Goal: Task Accomplishment & Management: Complete application form

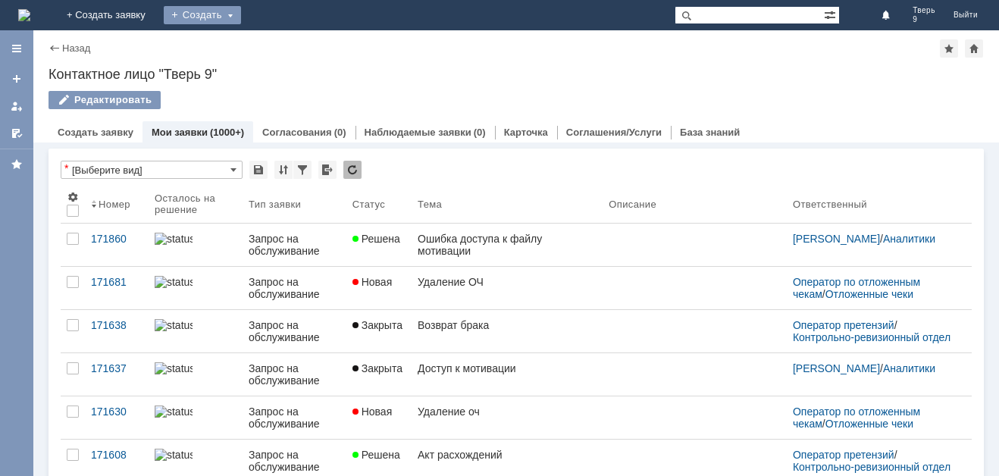
click at [241, 11] on div "Создать" at bounding box center [202, 15] width 77 height 18
click at [282, 42] on link "Заявка" at bounding box center [224, 45] width 115 height 18
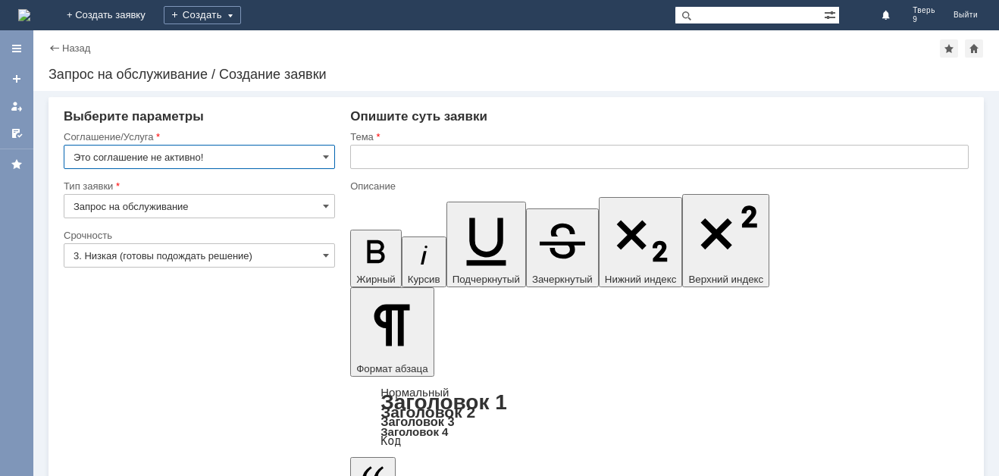
click at [203, 162] on input "Это соглашение не активно!" at bounding box center [199, 157] width 271 height 24
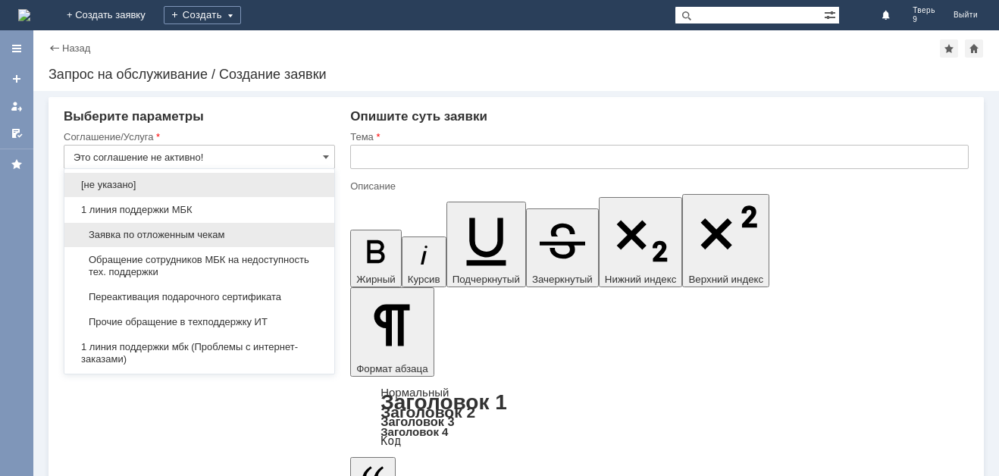
click at [193, 233] on span "Заявка по отложенным чекам" at bounding box center [200, 235] width 252 height 12
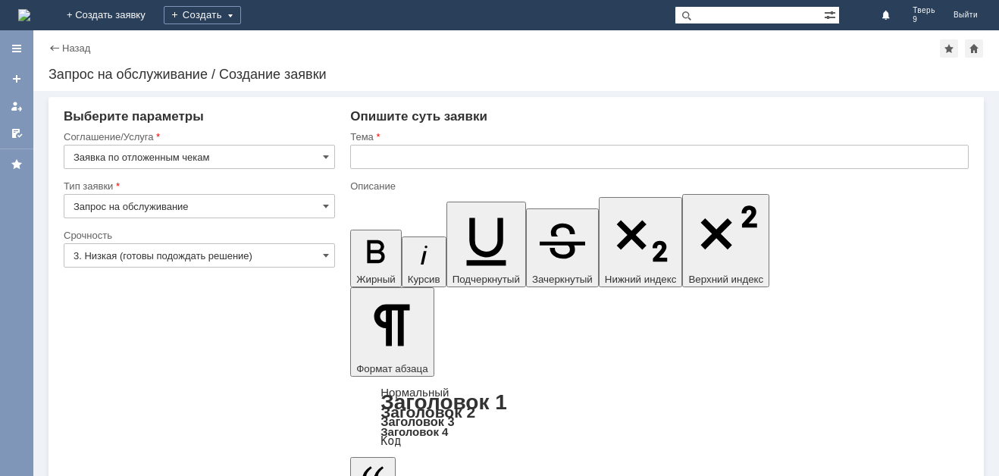
type input "Заявка по отложенным чекам"
click at [416, 158] on input "text" at bounding box center [659, 157] width 619 height 24
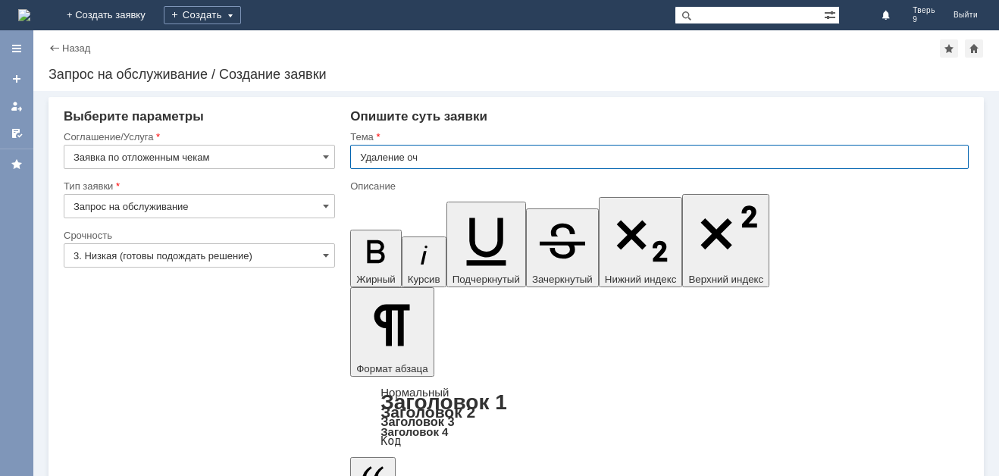
type input "Удаление оч"
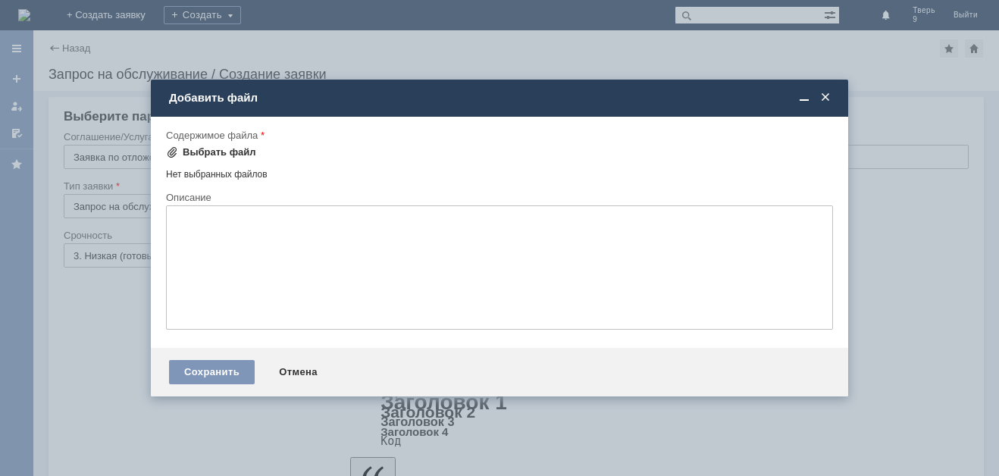
click at [206, 149] on div "Выбрать файл" at bounding box center [220, 152] width 74 height 12
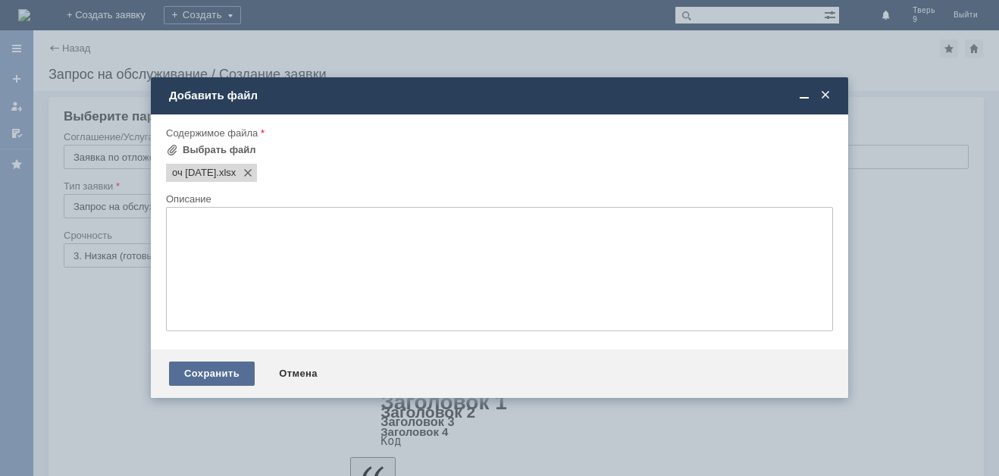
click at [218, 369] on div "Сохранить" at bounding box center [212, 374] width 86 height 24
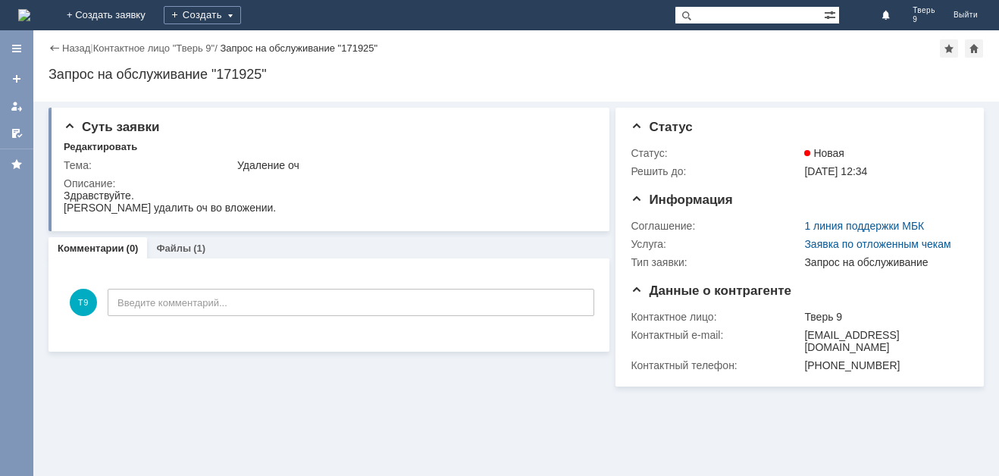
click at [30, 16] on img at bounding box center [24, 15] width 12 height 12
